Goal: Register for event/course: Register for event/course

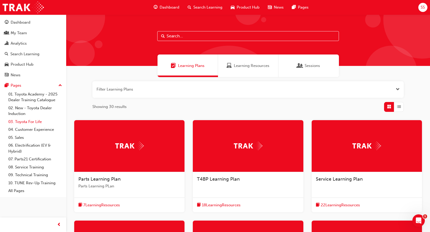
click at [32, 121] on link "03. Toyota For Life" at bounding box center [35, 122] width 58 height 8
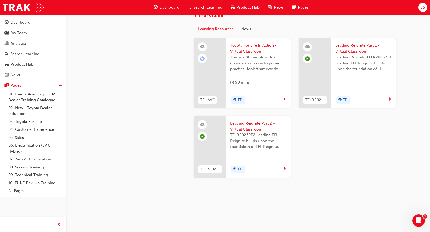
click at [245, 54] on span "Toyota For Life In Action - Virtual Classroom" at bounding box center [258, 49] width 56 height 12
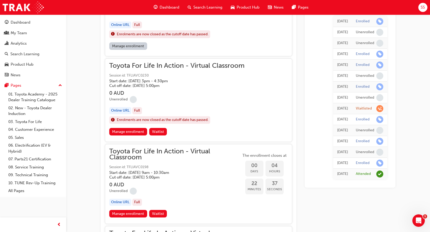
scroll to position [532, 0]
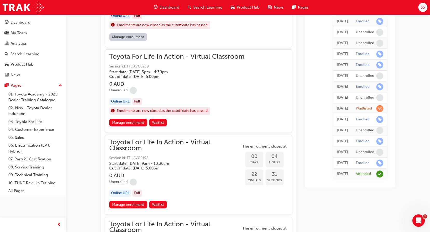
click at [134, 168] on h5 "Cut off date: [DATE] 5:00pm" at bounding box center [170, 168] width 123 height 5
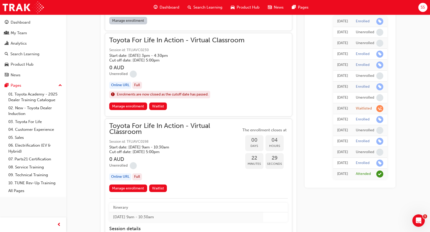
scroll to position [584, 0]
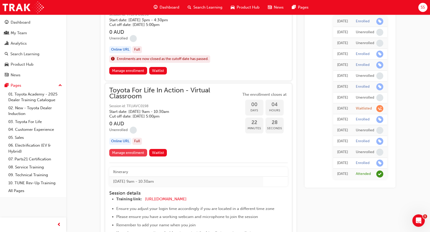
click at [136, 153] on link "Manage enrollment" at bounding box center [128, 153] width 38 height 8
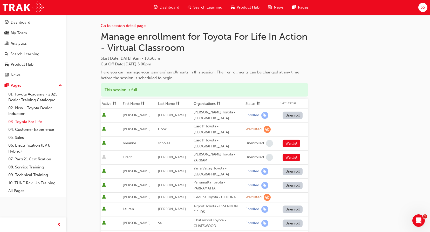
click at [33, 120] on link "03. Toyota For Life" at bounding box center [35, 122] width 58 height 8
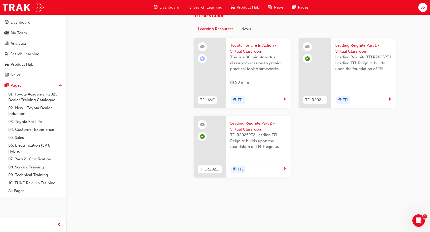
scroll to position [545, 0]
click at [249, 54] on span "Toyota For Life In Action - Virtual Classroom" at bounding box center [258, 49] width 56 height 12
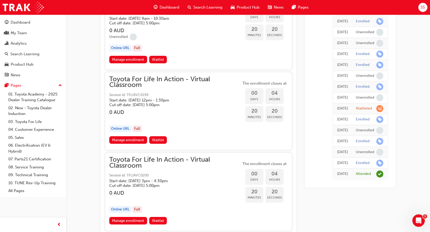
scroll to position [671, 0]
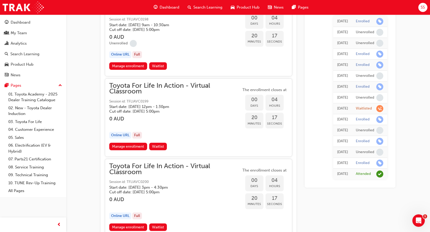
click at [168, 86] on span "Toyota For Life In Action - Virtual Classroom" at bounding box center [175, 89] width 132 height 12
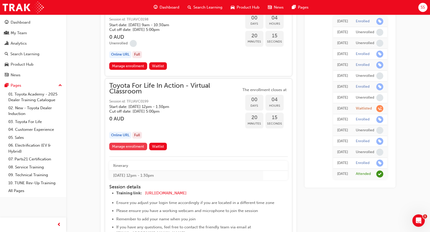
click at [128, 145] on link "Manage enrollment" at bounding box center [128, 147] width 38 height 8
